Goal: Task Accomplishment & Management: Use online tool/utility

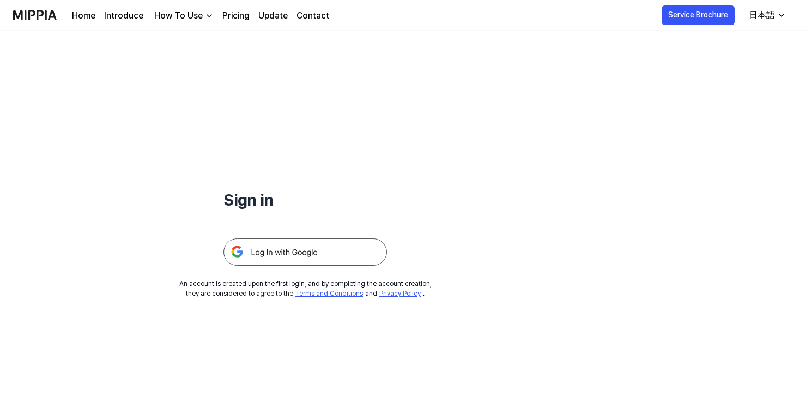
scroll to position [2304, 0]
click at [303, 250] on img at bounding box center [306, 251] width 164 height 27
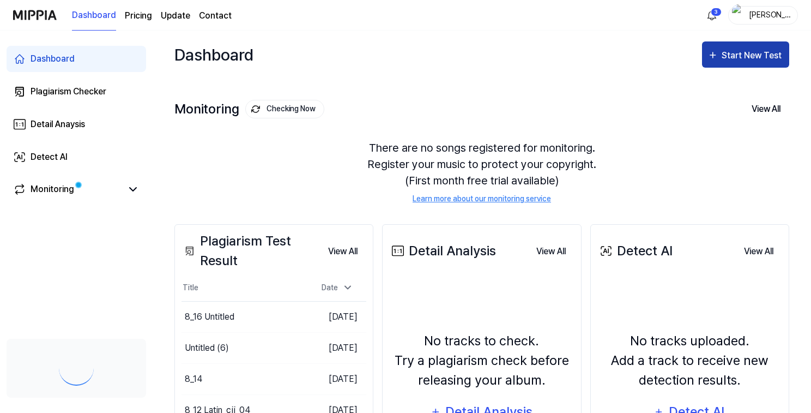
scroll to position [2304, 0]
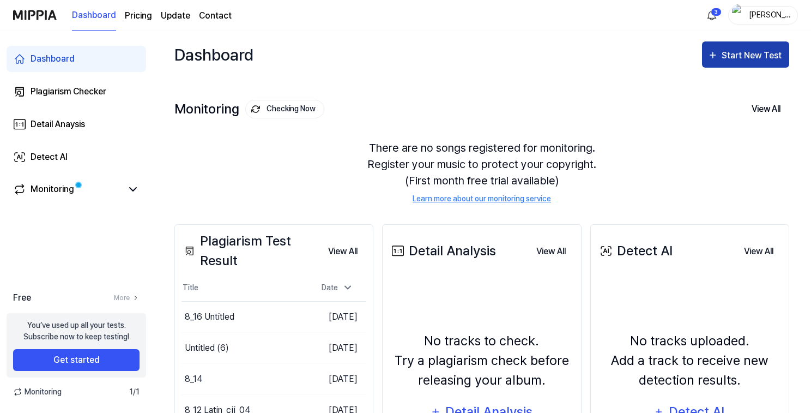
click at [750, 59] on div "Start New Test" at bounding box center [753, 56] width 62 height 14
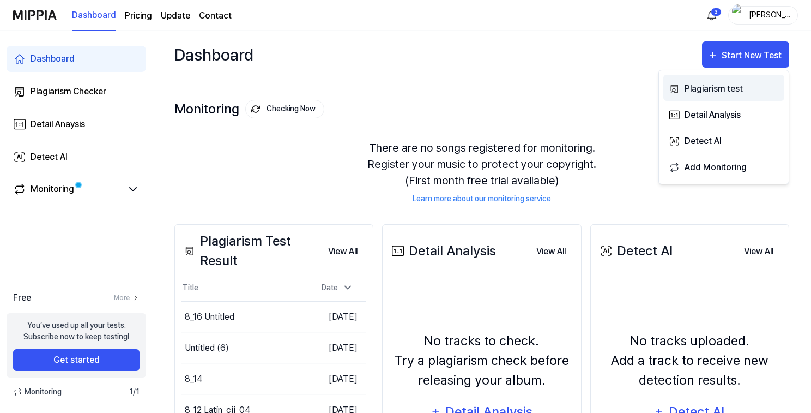
click at [686, 88] on div "Plagiarism test" at bounding box center [732, 89] width 95 height 14
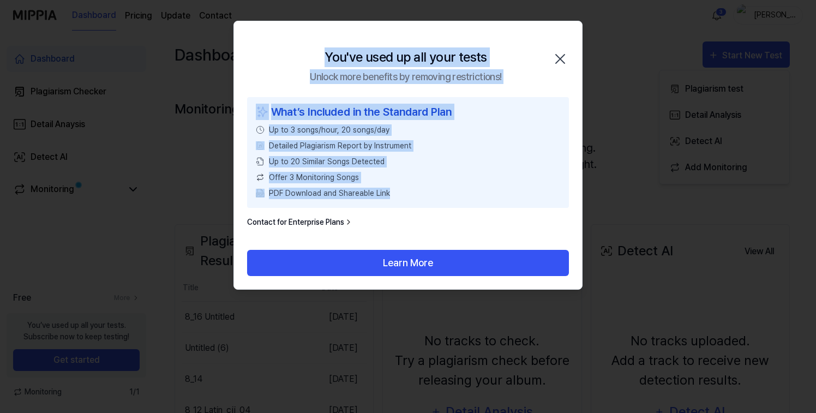
drag, startPoint x: 399, startPoint y: 193, endPoint x: 323, endPoint y: 54, distance: 158.3
type textarea "**********"
click at [323, 54] on div "You've used up all your tests Unlock more benefits by removing restrictions! Cl…" at bounding box center [407, 155] width 349 height 269
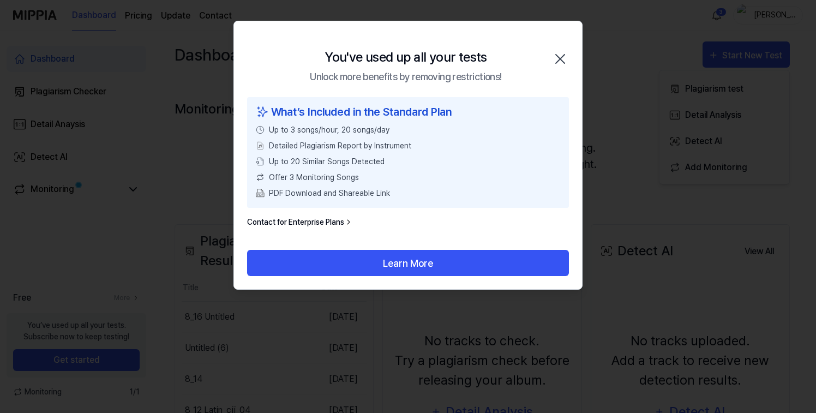
click at [613, 57] on div at bounding box center [408, 206] width 816 height 413
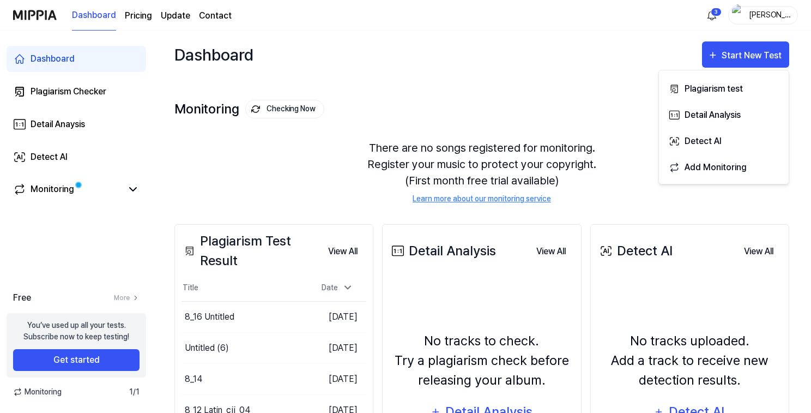
click at [614, 64] on div "Dashboard Start New Test" at bounding box center [481, 55] width 615 height 48
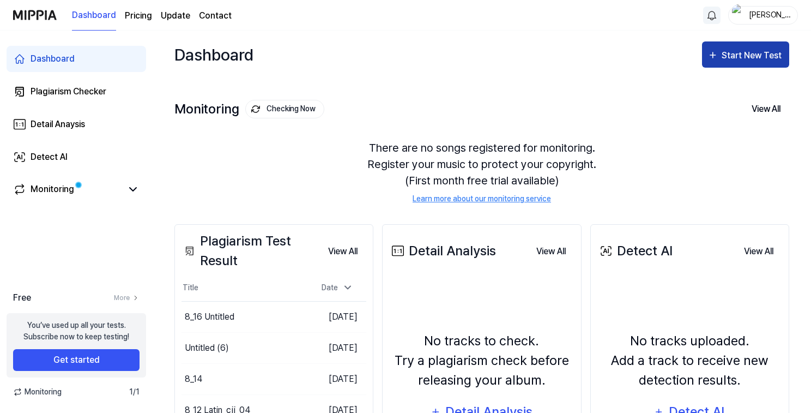
click at [738, 57] on div "Start New Test" at bounding box center [753, 56] width 62 height 14
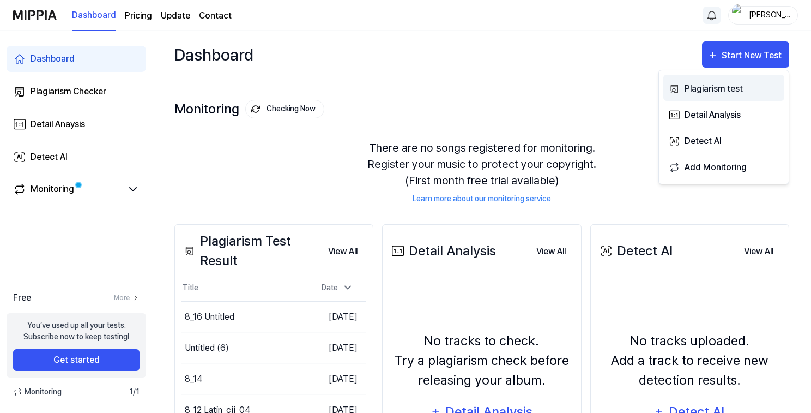
click at [725, 94] on div "Plagiarism test" at bounding box center [732, 89] width 95 height 14
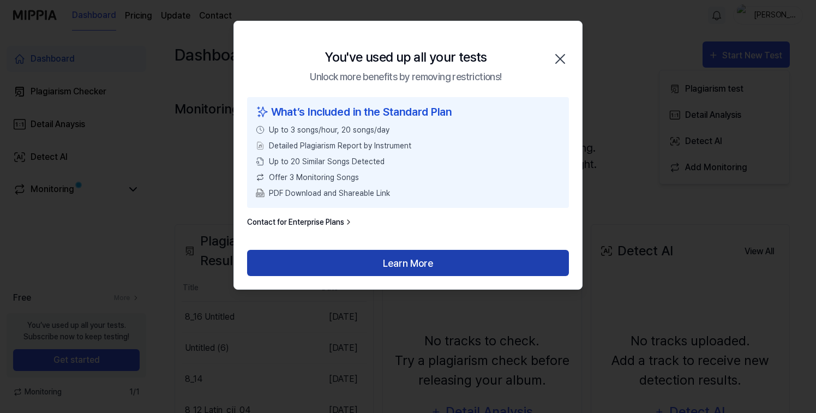
click at [425, 262] on button "Learn More" at bounding box center [408, 263] width 322 height 26
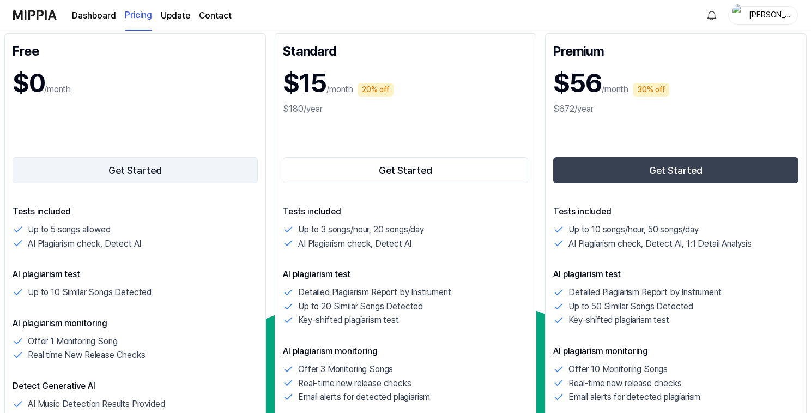
scroll to position [148, 0]
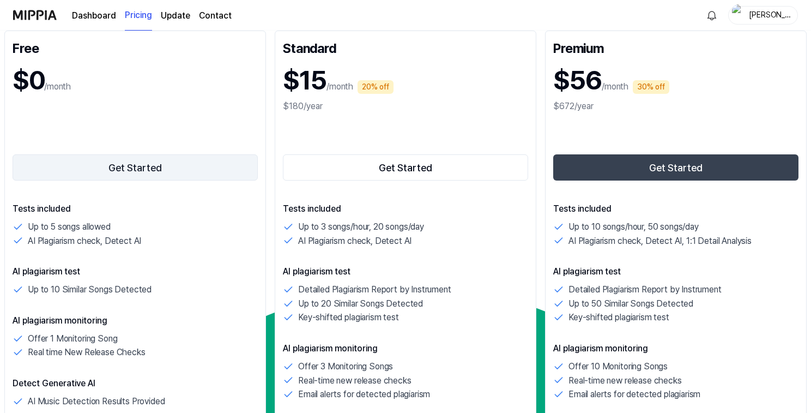
click at [140, 172] on button "Get Started" at bounding box center [135, 167] width 245 height 26
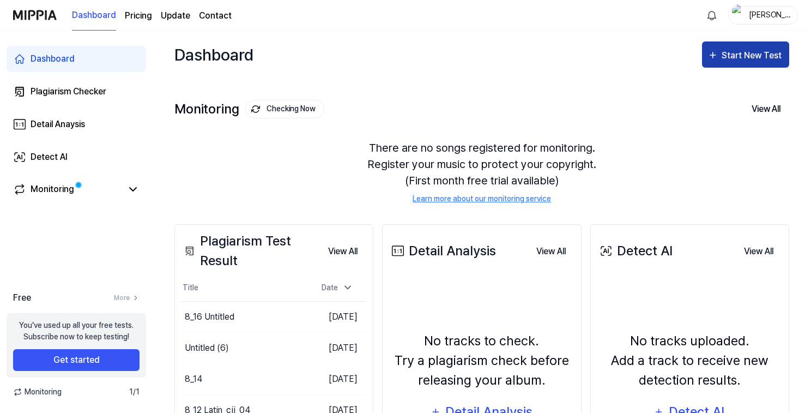
click at [740, 53] on div "Start New Test" at bounding box center [753, 56] width 62 height 14
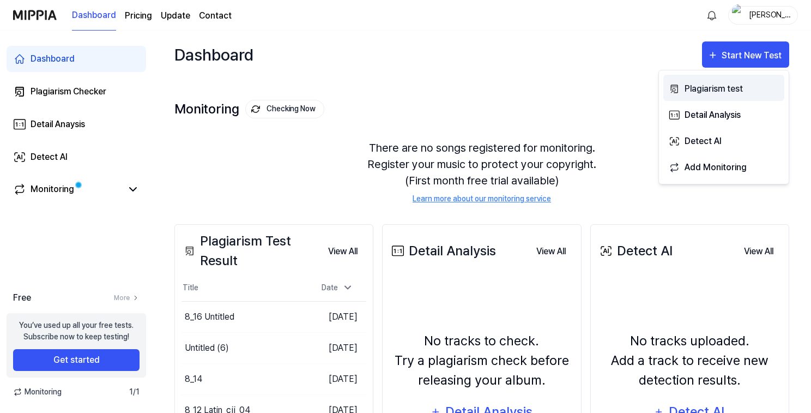
click at [697, 85] on div "Plagiarism test" at bounding box center [732, 89] width 95 height 14
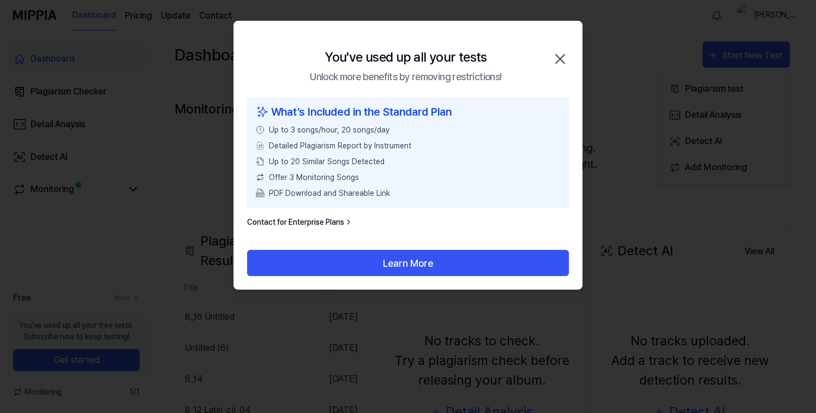
drag, startPoint x: 559, startPoint y: 56, endPoint x: 548, endPoint y: 63, distance: 13.0
click at [559, 56] on icon "button" at bounding box center [559, 58] width 17 height 17
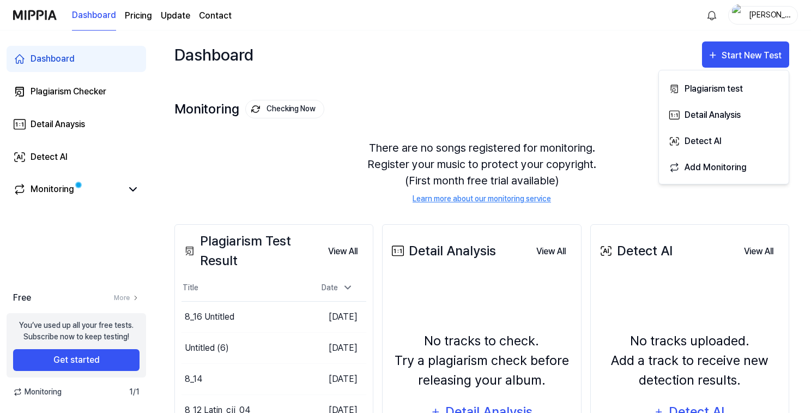
click at [757, 15] on div "yukio" at bounding box center [770, 15] width 43 height 12
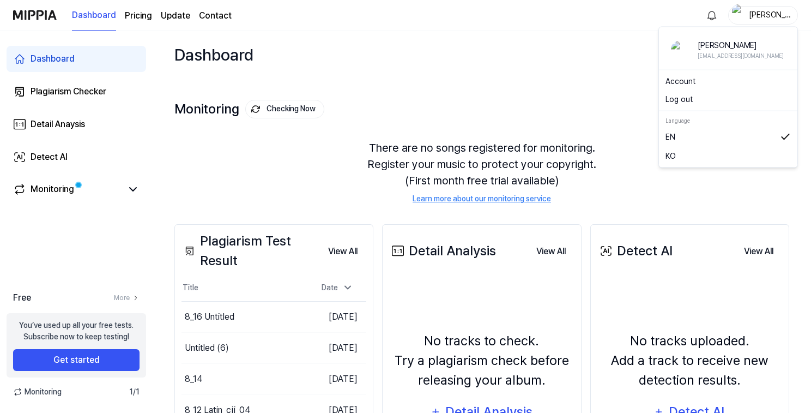
click at [704, 102] on button "Log out" at bounding box center [728, 99] width 125 height 11
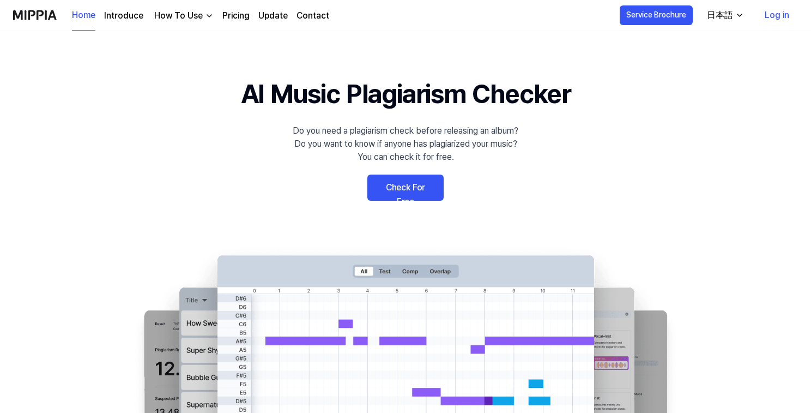
scroll to position [2304, 0]
click at [412, 185] on link "Check For Free" at bounding box center [405, 187] width 76 height 26
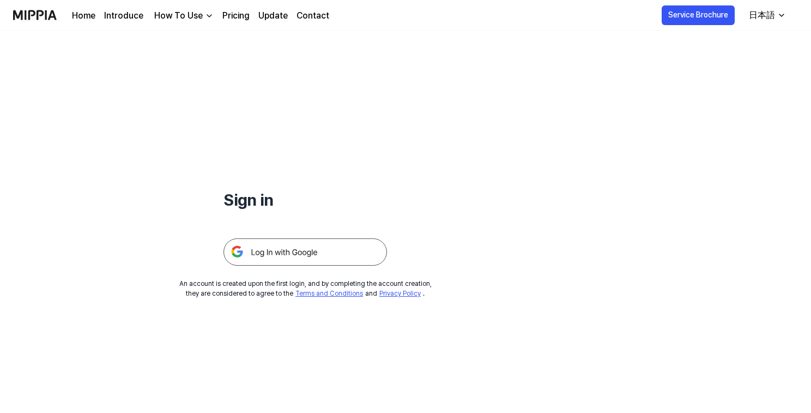
click at [283, 257] on img at bounding box center [306, 251] width 164 height 27
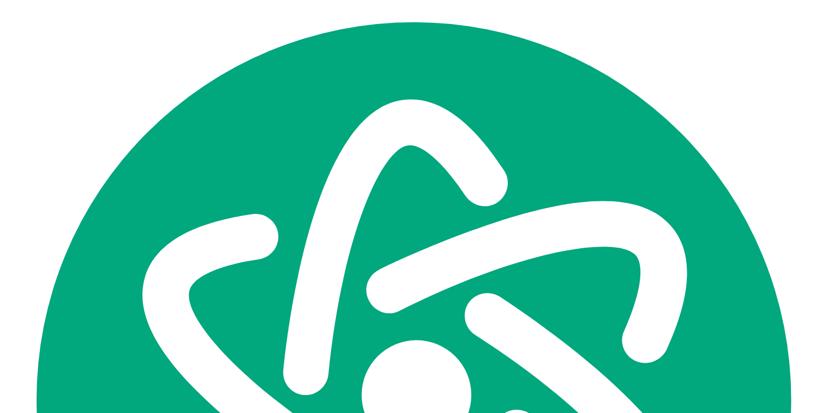
scroll to position [2304, 0]
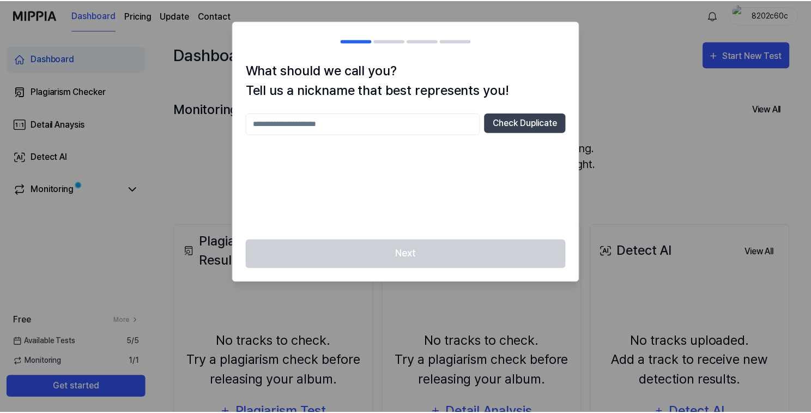
scroll to position [2304, 0]
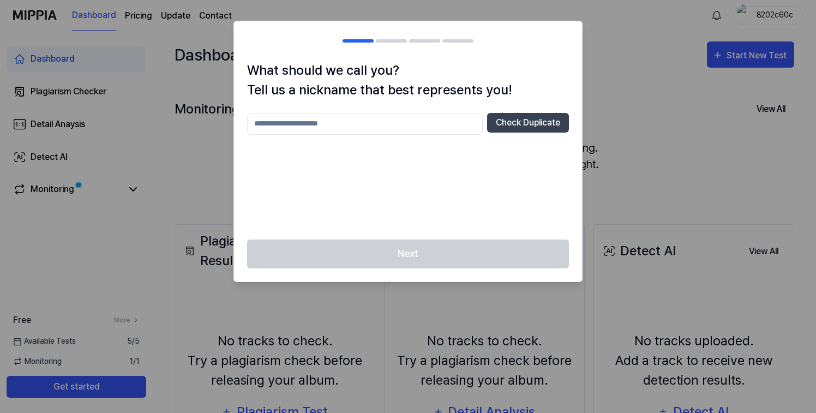
click at [364, 128] on input "text" at bounding box center [365, 124] width 236 height 22
type input "*******"
click at [526, 126] on button "Check Duplicate" at bounding box center [528, 123] width 82 height 20
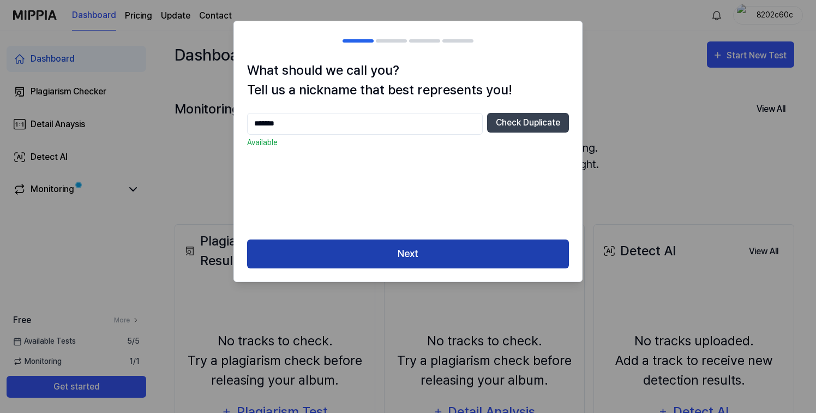
click at [449, 248] on button "Next" at bounding box center [408, 253] width 322 height 29
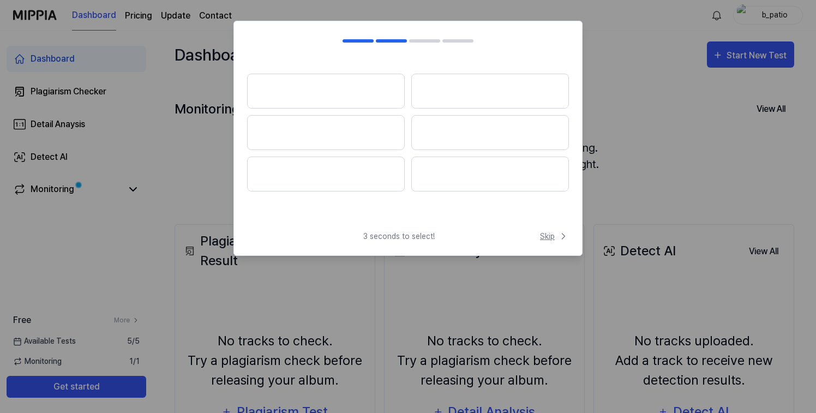
click at [539, 234] on button "Skip" at bounding box center [553, 236] width 31 height 11
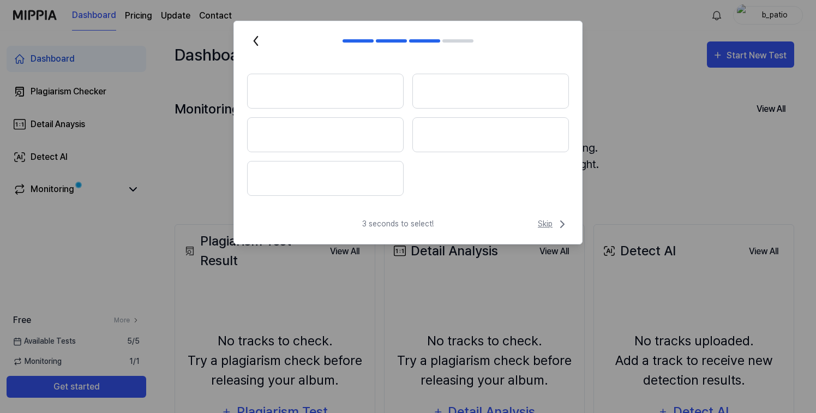
click at [544, 224] on span "Skip" at bounding box center [553, 224] width 31 height 13
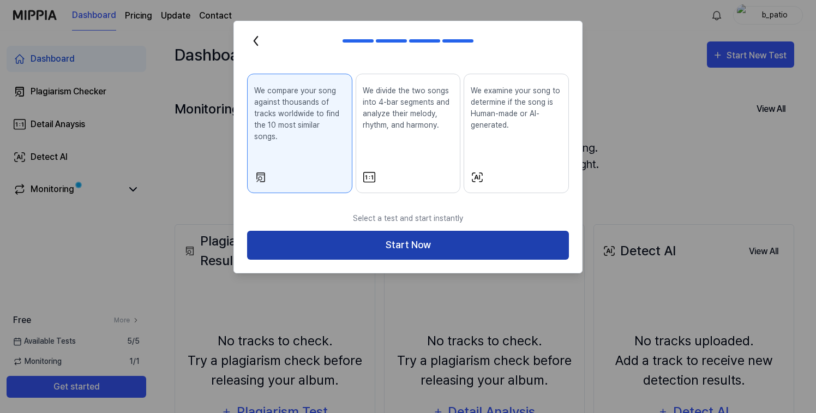
click at [413, 233] on button "Start Now" at bounding box center [408, 245] width 322 height 29
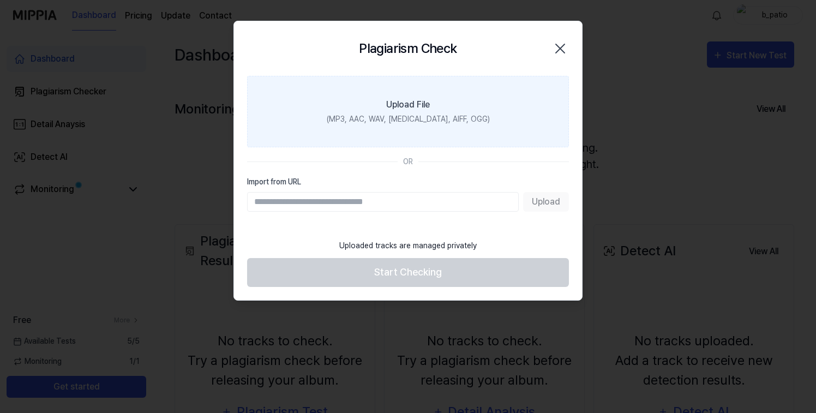
click at [385, 98] on label "Upload File (MP3, AAC, WAV, [MEDICAL_DATA], AIFF, OGG)" at bounding box center [408, 111] width 322 height 71
click at [0, 0] on input "Upload File (MP3, AAC, WAV, [MEDICAL_DATA], AIFF, OGG)" at bounding box center [0, 0] width 0 height 0
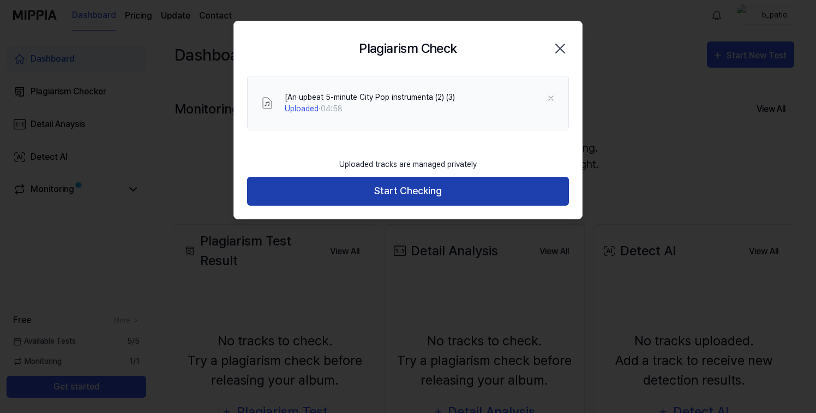
click at [409, 190] on button "Start Checking" at bounding box center [408, 191] width 322 height 29
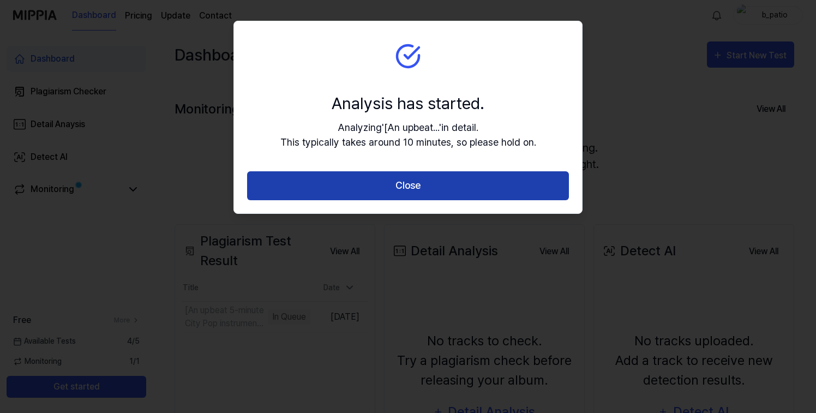
click at [409, 183] on button "Close" at bounding box center [408, 185] width 322 height 29
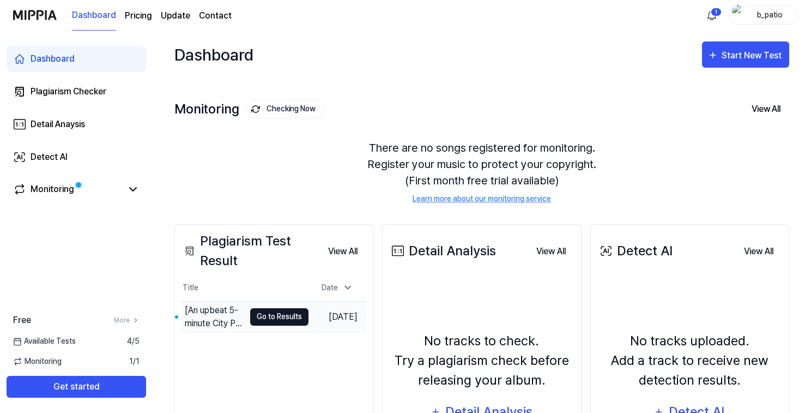
click at [275, 321] on button "Go to Results" at bounding box center [279, 316] width 58 height 17
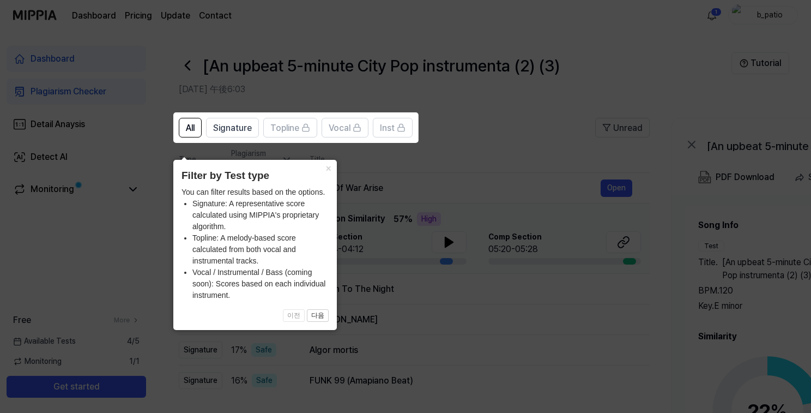
click at [483, 148] on icon at bounding box center [408, 206] width 816 height 413
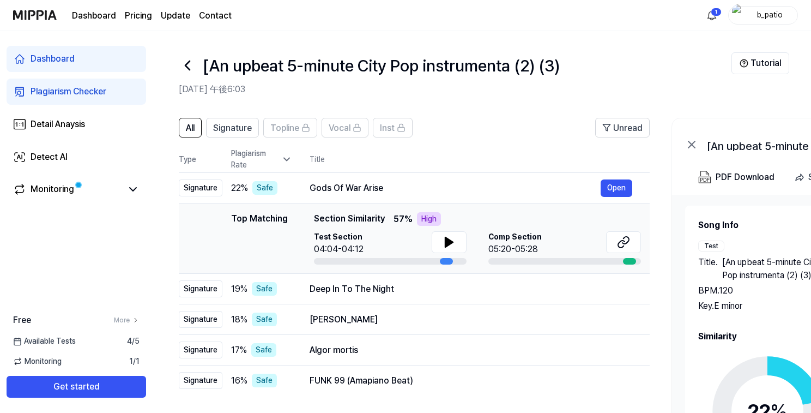
click at [487, 154] on th "Title" at bounding box center [480, 159] width 340 height 26
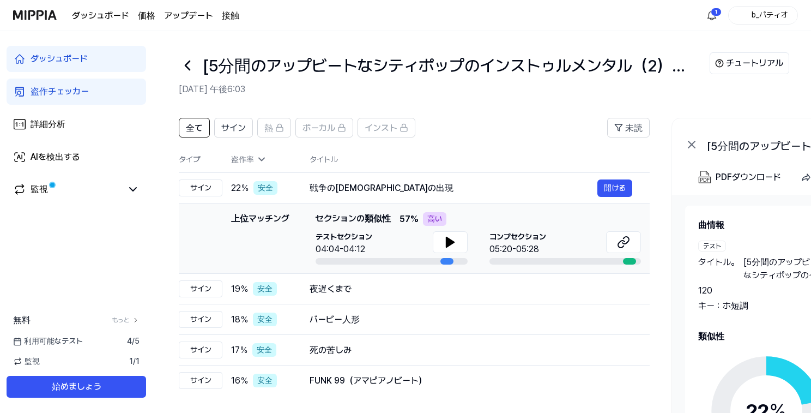
click at [479, 141] on header "全て サイン 熱 ボーカル インスト 未読" at bounding box center [414, 132] width 471 height 28
click at [442, 240] on button at bounding box center [450, 242] width 35 height 22
click at [446, 245] on icon at bounding box center [450, 242] width 8 height 10
click at [188, 65] on icon at bounding box center [187, 65] width 17 height 17
